Goal: Information Seeking & Learning: Check status

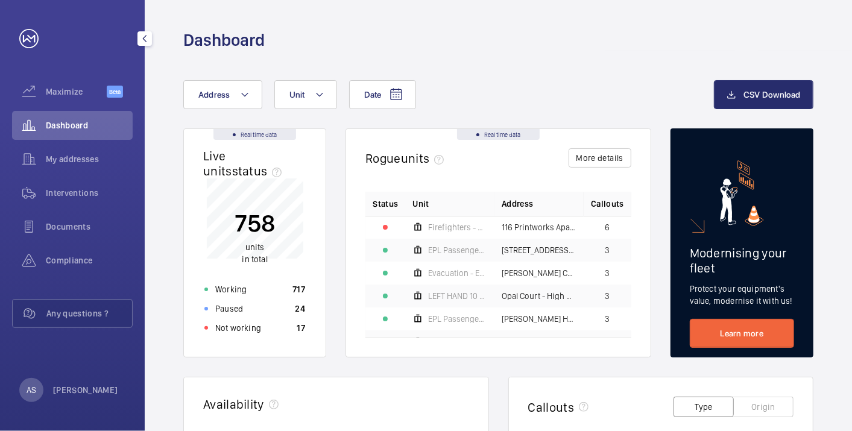
click at [109, 125] on span "Dashboard" at bounding box center [89, 125] width 87 height 12
click at [246, 322] on p "Not working" at bounding box center [238, 328] width 46 height 12
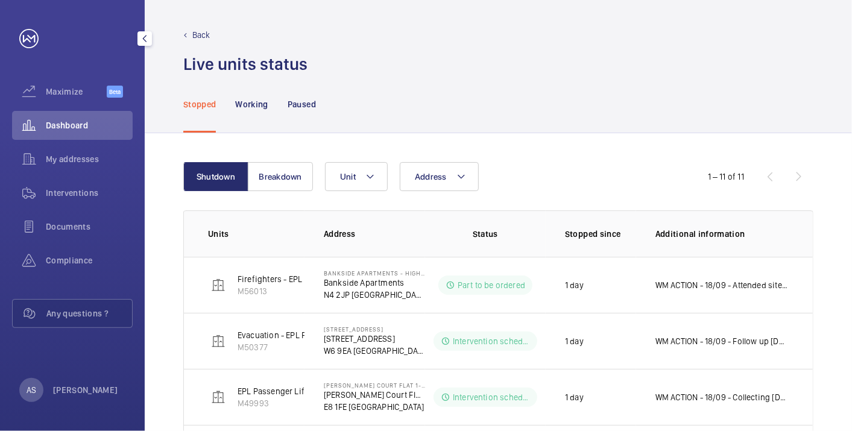
click at [64, 127] on span "Dashboard" at bounding box center [89, 125] width 87 height 12
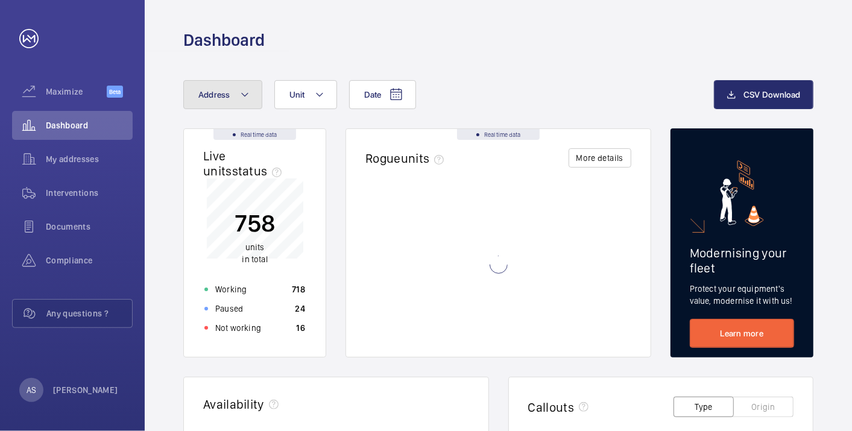
click at [212, 94] on span "Address" at bounding box center [214, 95] width 32 height 10
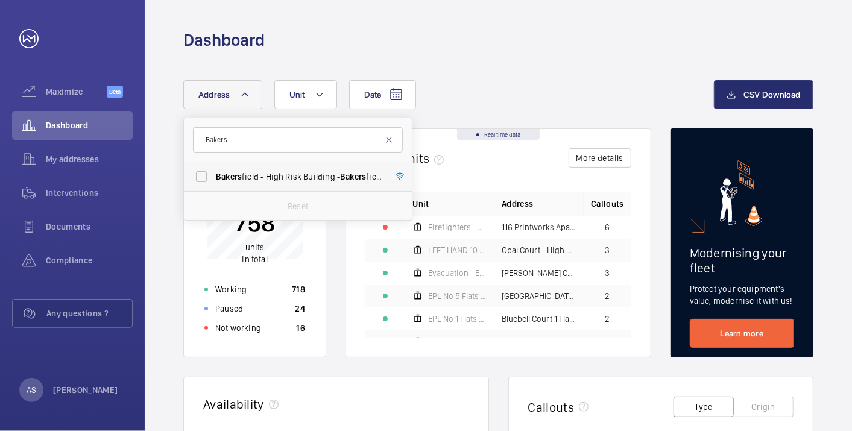
type input "Bakers"
click at [249, 181] on span "Bakers field - High Risk Building - [GEOGRAPHIC_DATA] 0LT" at bounding box center [299, 177] width 166 height 12
click at [214, 181] on input "Bakers field - High Risk Building - [GEOGRAPHIC_DATA] 0LT" at bounding box center [201, 177] width 24 height 24
checkbox input "true"
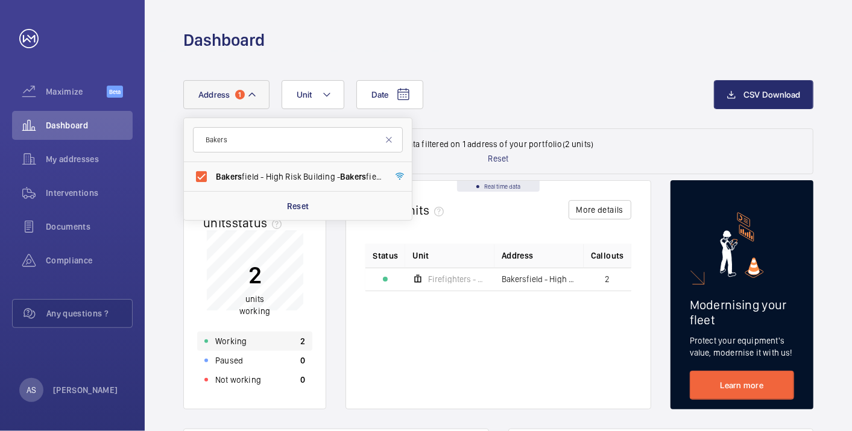
click at [302, 342] on p "2" at bounding box center [302, 341] width 5 height 12
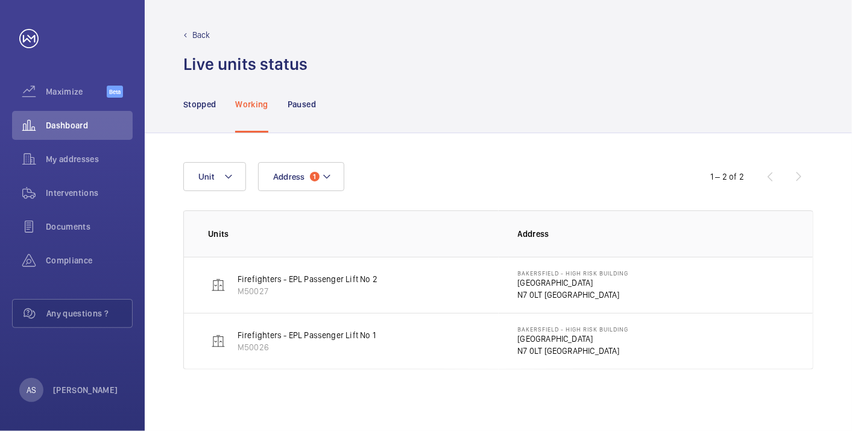
click at [534, 285] on p "[GEOGRAPHIC_DATA]" at bounding box center [573, 283] width 111 height 12
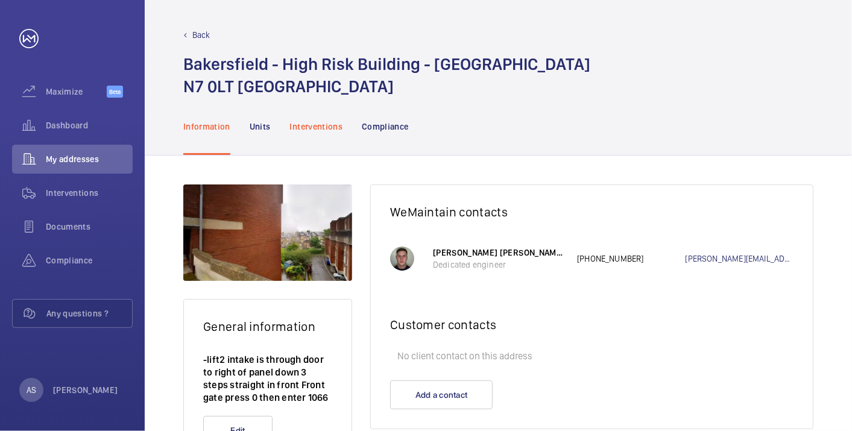
click at [335, 126] on p "Interventions" at bounding box center [316, 127] width 53 height 12
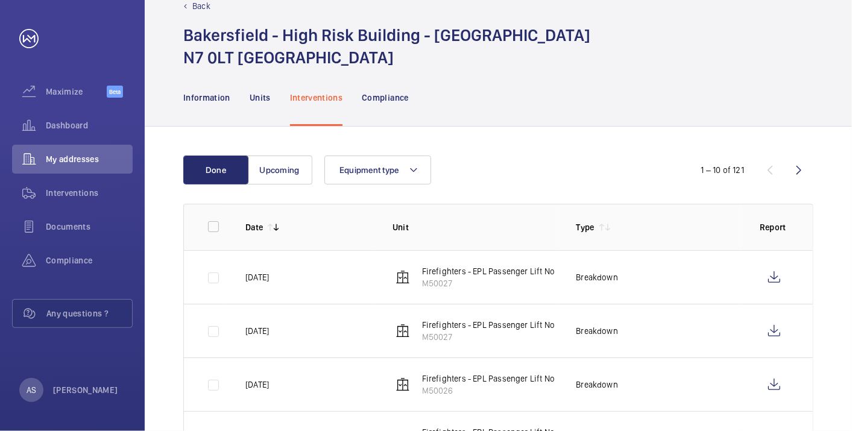
scroll to position [67, 0]
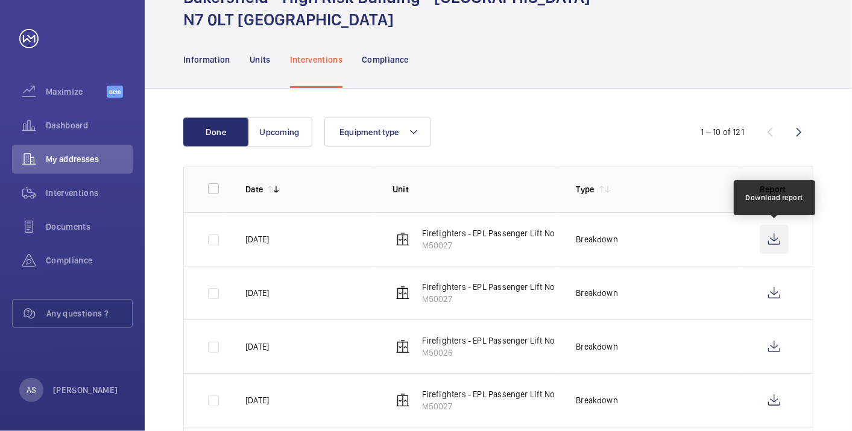
click at [762, 236] on wm-front-icon-button at bounding box center [774, 239] width 29 height 29
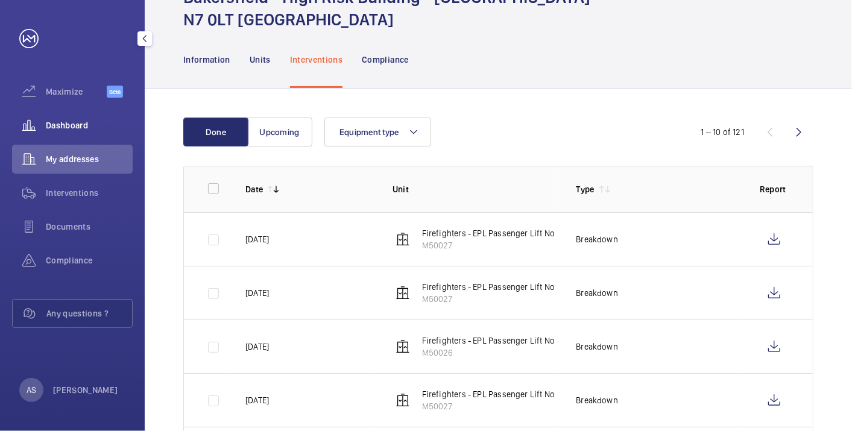
click at [75, 133] on div "Dashboard" at bounding box center [72, 125] width 121 height 29
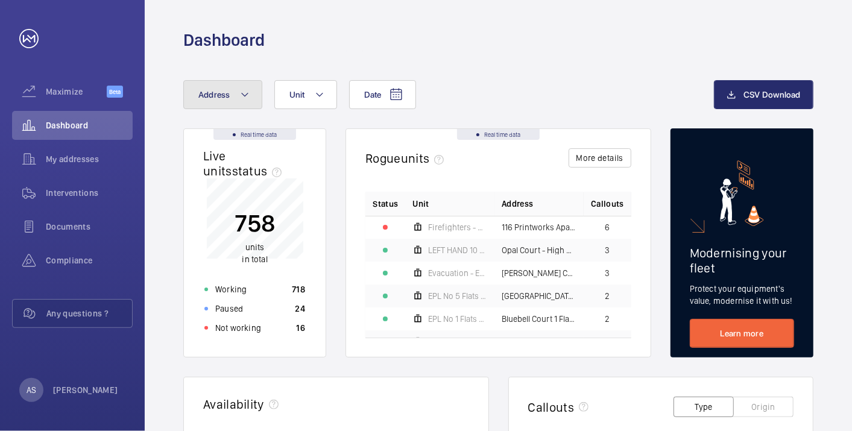
click at [218, 100] on button "Address" at bounding box center [222, 94] width 79 height 29
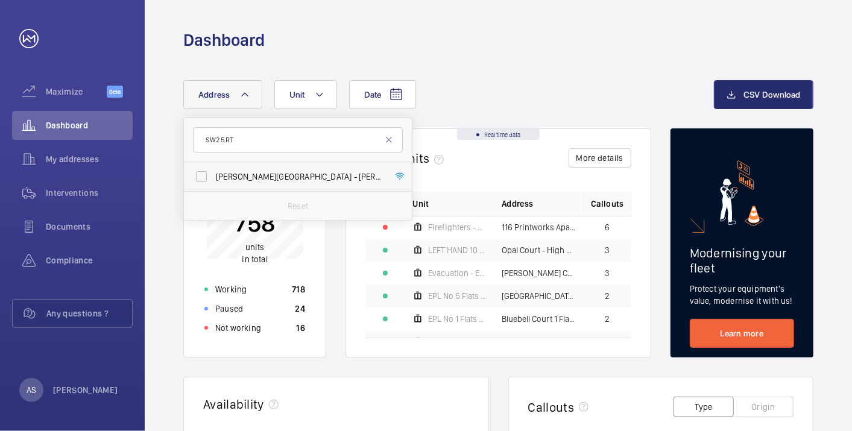
type input "SW2 5RT"
click at [258, 177] on span "[PERSON_NAME][STREET_ADDRESS][PERSON_NAME]" at bounding box center [299, 177] width 166 height 12
click at [214, 177] on input "[PERSON_NAME][STREET_ADDRESS][PERSON_NAME]" at bounding box center [201, 177] width 24 height 24
checkbox input "true"
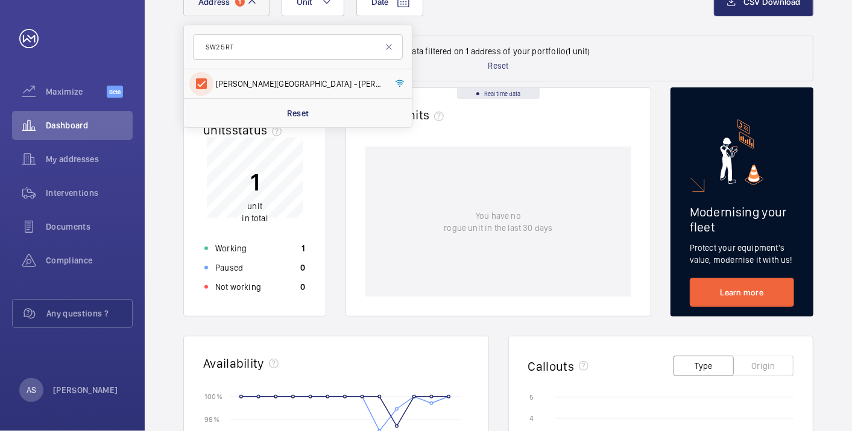
scroll to position [134, 0]
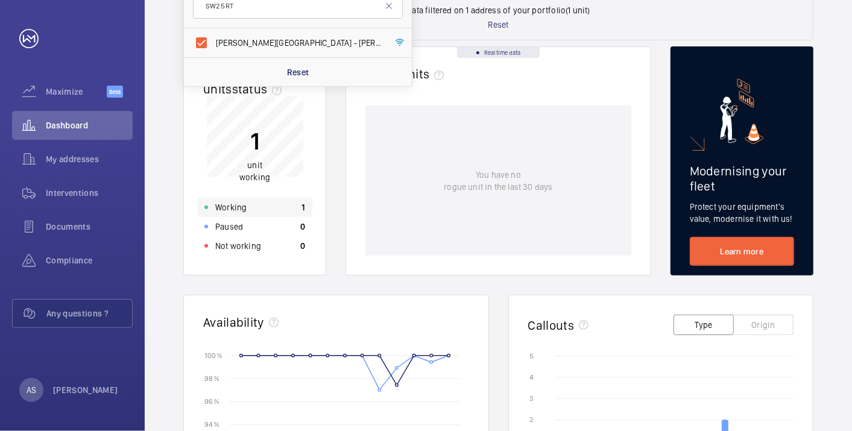
click at [258, 210] on div "Working 1" at bounding box center [254, 207] width 115 height 19
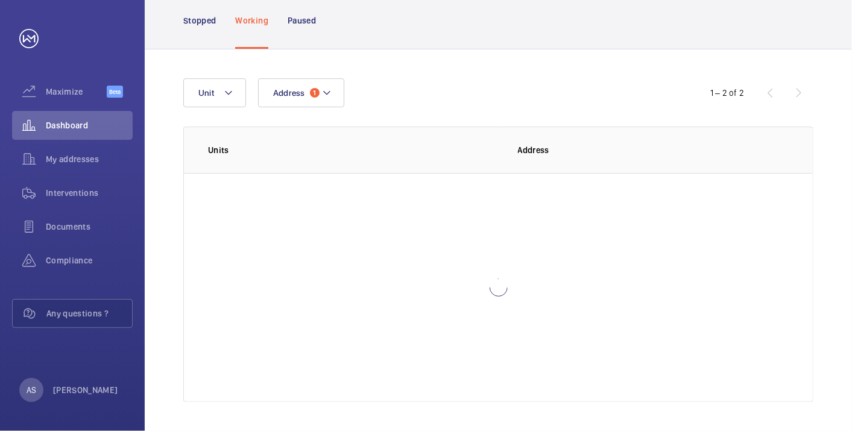
scroll to position [13, 0]
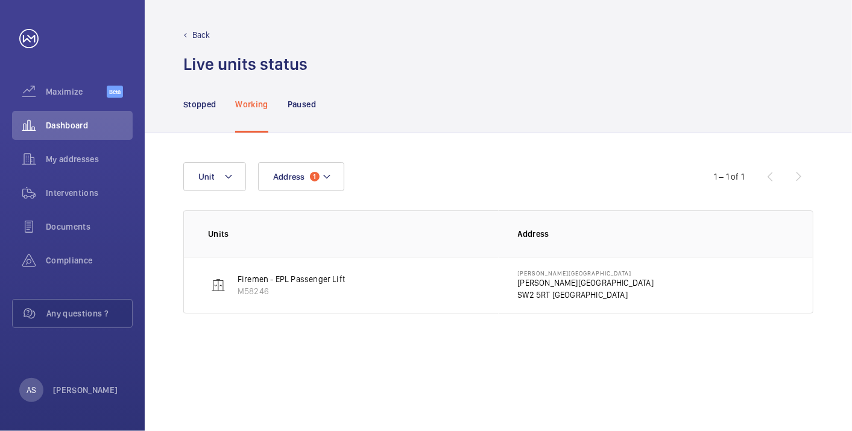
click at [544, 274] on p "[PERSON_NAME][GEOGRAPHIC_DATA]" at bounding box center [586, 273] width 136 height 7
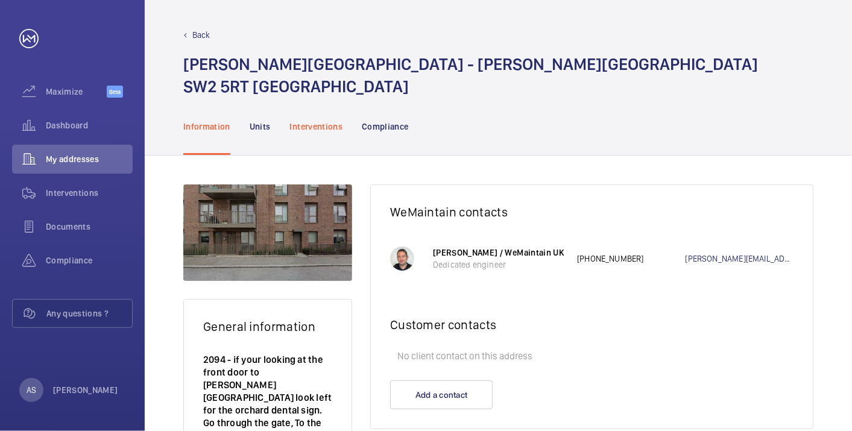
click at [295, 130] on p "Interventions" at bounding box center [316, 127] width 53 height 12
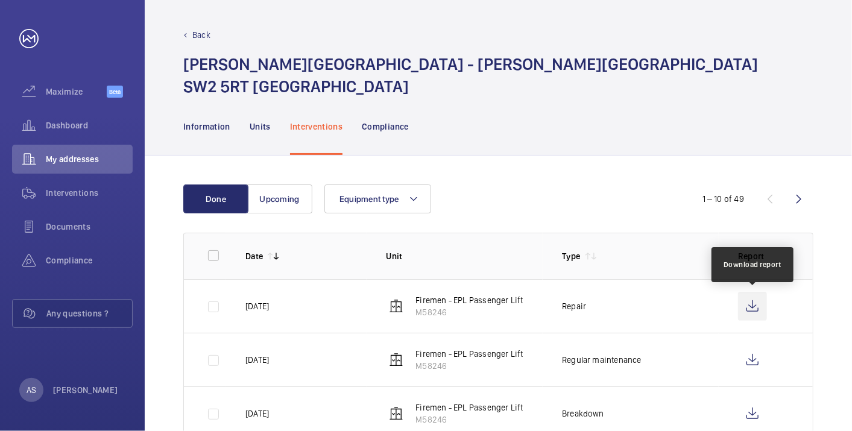
click at [761, 300] on wm-front-icon-button at bounding box center [752, 306] width 29 height 29
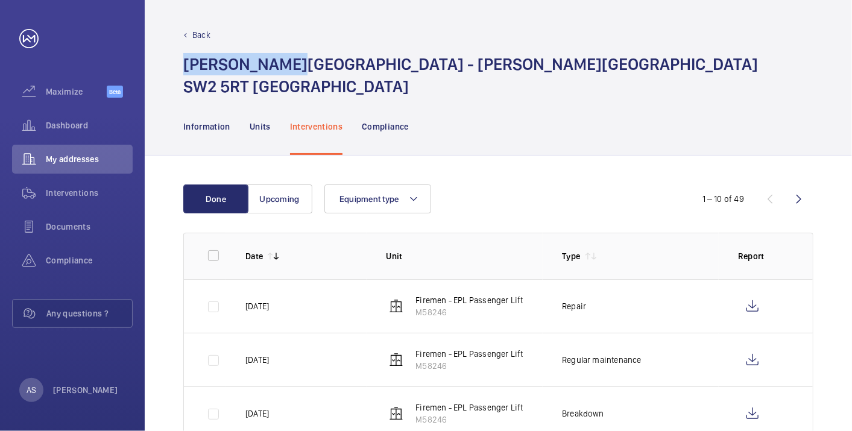
drag, startPoint x: 182, startPoint y: 55, endPoint x: 308, endPoint y: 65, distance: 126.4
click at [308, 65] on div "Back [PERSON_NAME][GEOGRAPHIC_DATA] - [PERSON_NAME][STREET_ADDRESS]" at bounding box center [499, 49] width 708 height 98
copy h1 "[PERSON_NAME][GEOGRAPHIC_DATA]"
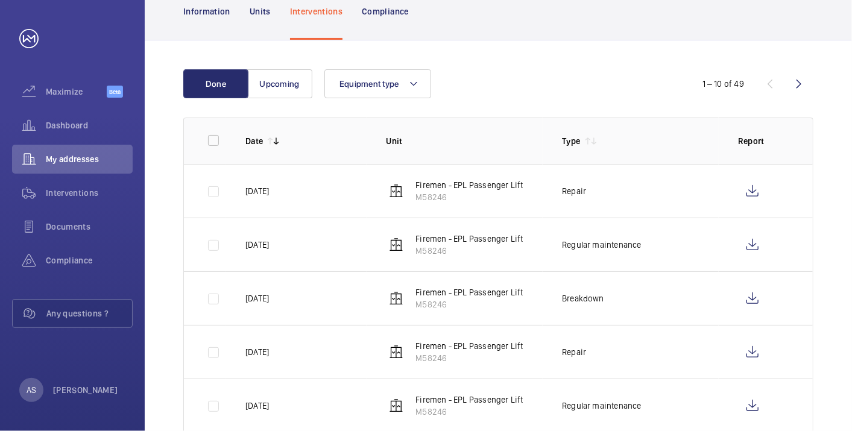
scroll to position [201, 0]
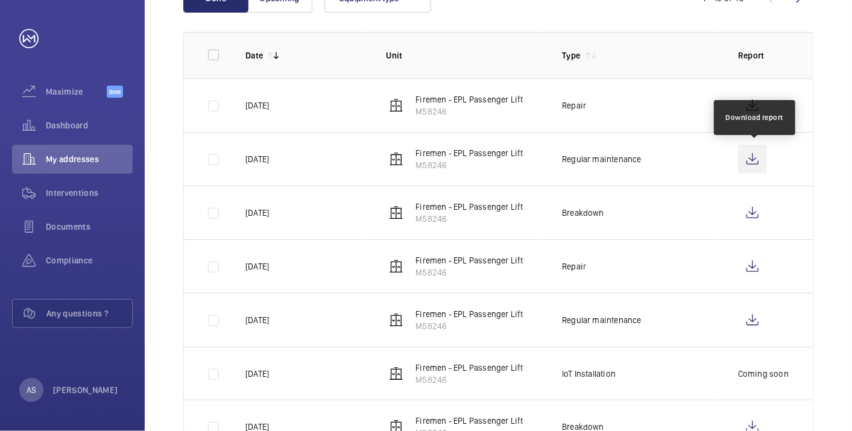
click at [762, 155] on wm-front-icon-button at bounding box center [752, 159] width 29 height 29
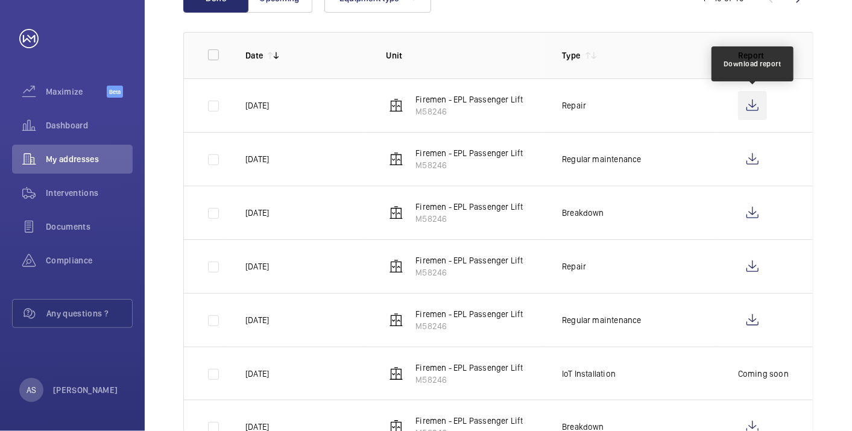
click at [754, 110] on wm-front-icon-button at bounding box center [752, 105] width 29 height 29
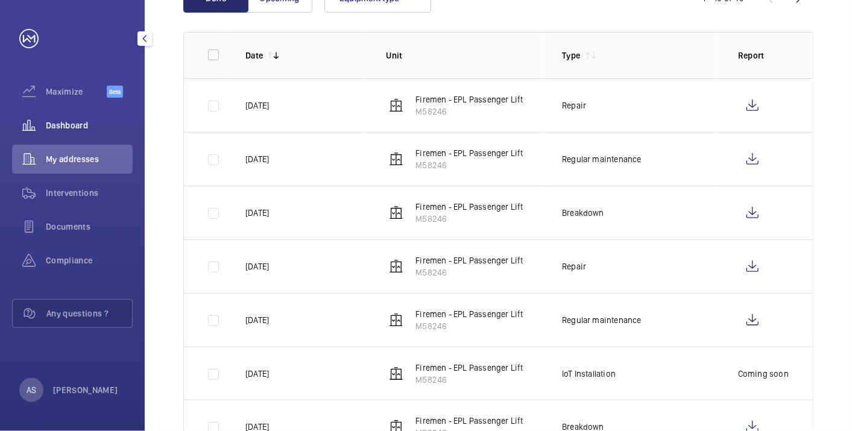
drag, startPoint x: 69, startPoint y: 119, endPoint x: 144, endPoint y: 131, distance: 75.8
click at [69, 119] on div "Dashboard" at bounding box center [72, 125] width 121 height 29
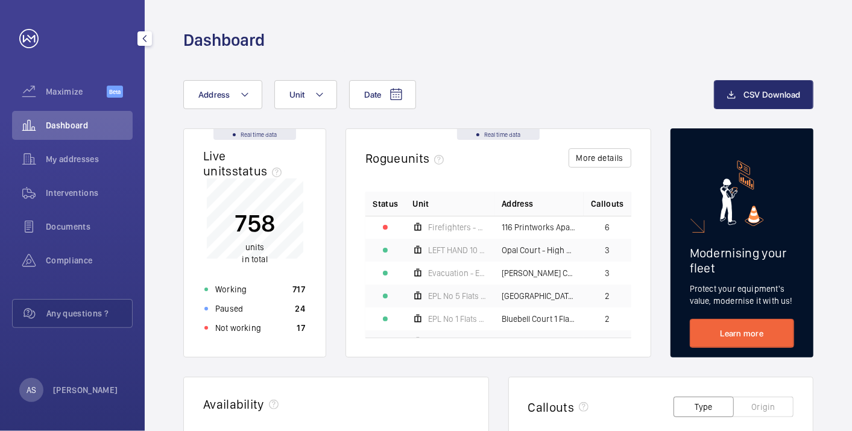
click at [71, 131] on span "Dashboard" at bounding box center [89, 125] width 87 height 12
click at [220, 95] on span "Address" at bounding box center [214, 95] width 32 height 10
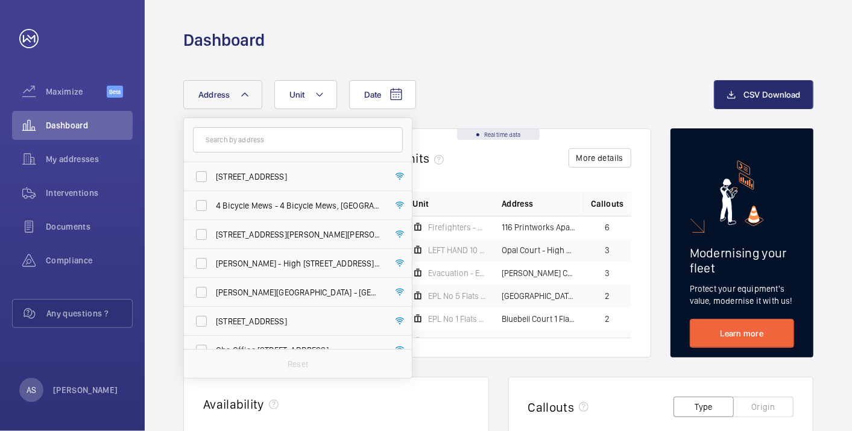
click at [241, 140] on input "text" at bounding box center [298, 139] width 210 height 25
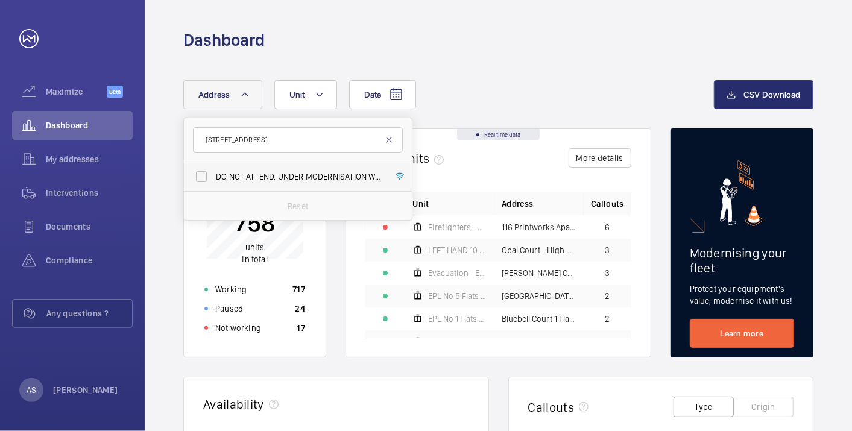
type input "[STREET_ADDRESS]"
click at [287, 172] on span "DO NOT ATTEND, UNDER MODERNISATION WITH ANOTHER COMPANY - [STREET_ADDRESS]" at bounding box center [299, 177] width 166 height 12
click at [214, 172] on input "DO NOT ATTEND, UNDER MODERNISATION WITH ANOTHER COMPANY - [STREET_ADDRESS]" at bounding box center [201, 177] width 24 height 24
checkbox input "true"
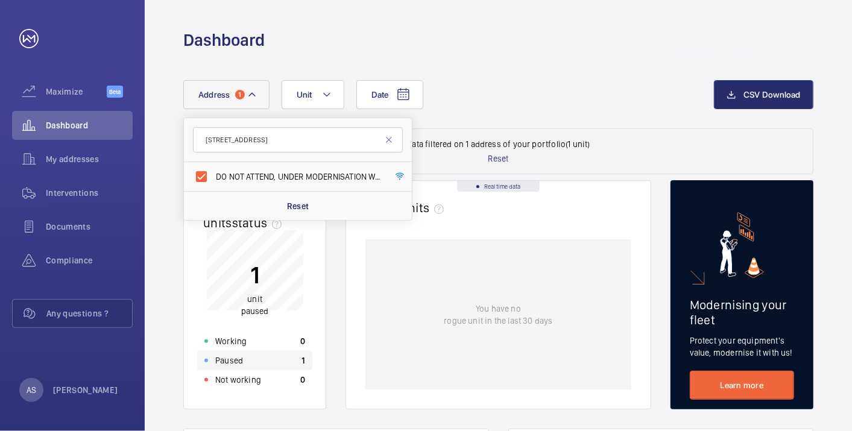
click at [280, 359] on div "Paused 1" at bounding box center [254, 360] width 115 height 19
